Goal: Check status: Check status

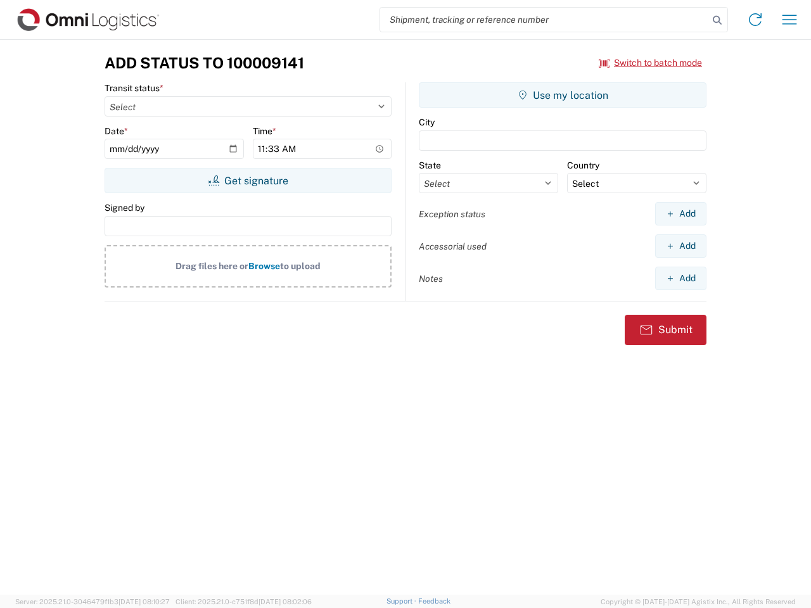
click at [544, 20] on input "search" at bounding box center [544, 20] width 328 height 24
click at [717, 20] on icon at bounding box center [717, 20] width 18 height 18
click at [755, 20] on icon at bounding box center [755, 19] width 20 height 20
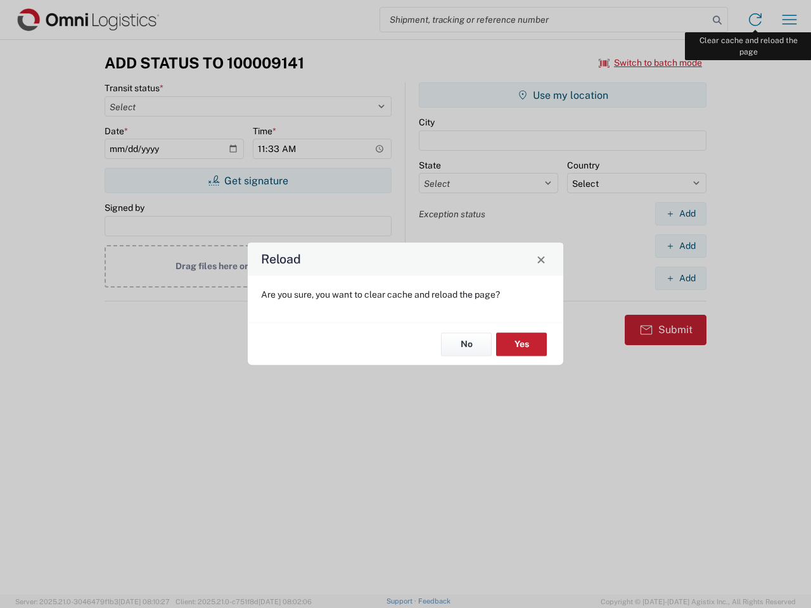
click at [789, 20] on div "Reload Are you sure, you want to clear cache and reload the page? No Yes" at bounding box center [405, 304] width 811 height 608
click at [650, 63] on div "Reload Are you sure, you want to clear cache and reload the page? No Yes" at bounding box center [405, 304] width 811 height 608
click at [248, 180] on div "Reload Are you sure, you want to clear cache and reload the page? No Yes" at bounding box center [405, 304] width 811 height 608
click at [562, 95] on div "Reload Are you sure, you want to clear cache and reload the page? No Yes" at bounding box center [405, 304] width 811 height 608
click at [680, 213] on div "Reload Are you sure, you want to clear cache and reload the page? No Yes" at bounding box center [405, 304] width 811 height 608
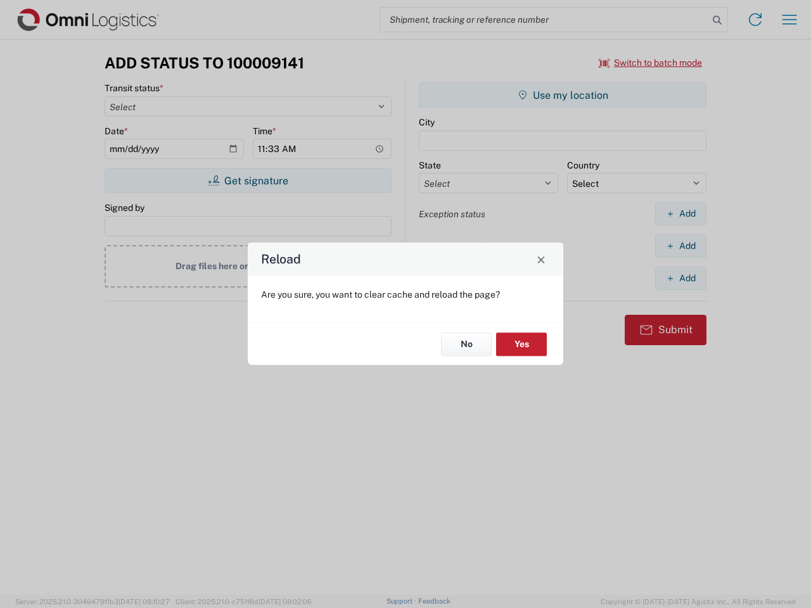
click at [680, 246] on div "Reload Are you sure, you want to clear cache and reload the page? No Yes" at bounding box center [405, 304] width 811 height 608
click at [680, 278] on div "Reload Are you sure, you want to clear cache and reload the page? No Yes" at bounding box center [405, 304] width 811 height 608
